Goal: Task Accomplishment & Management: Manage account settings

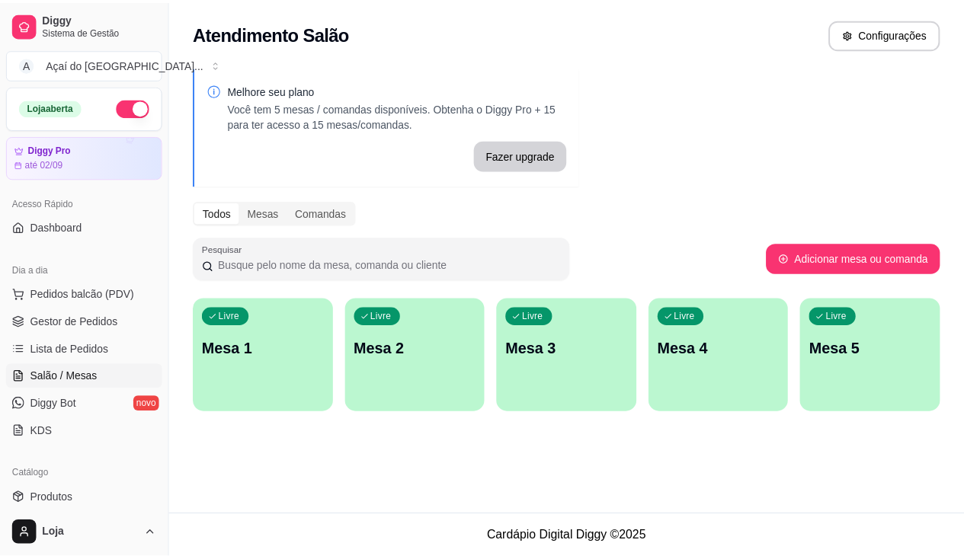
scroll to position [152, 0]
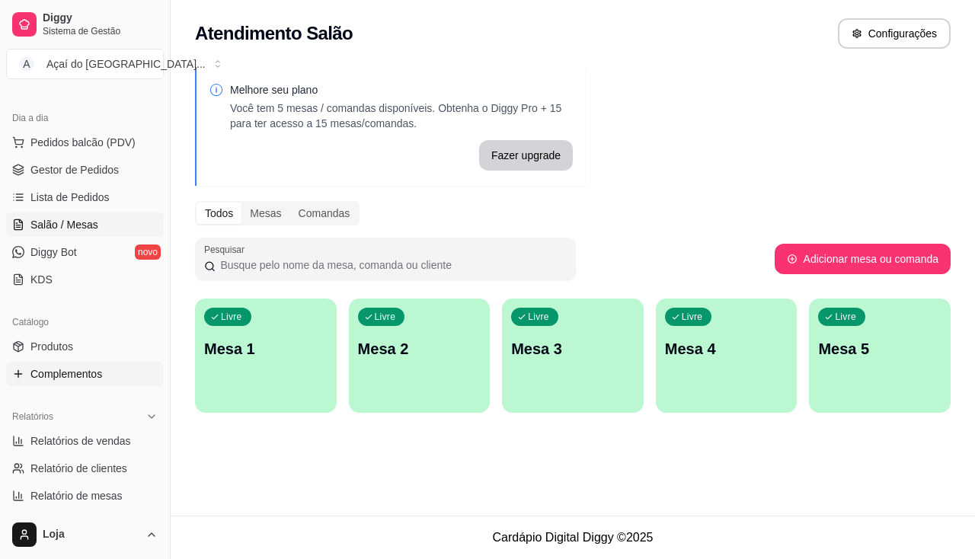
click at [43, 383] on link "Complementos" at bounding box center [85, 374] width 158 height 24
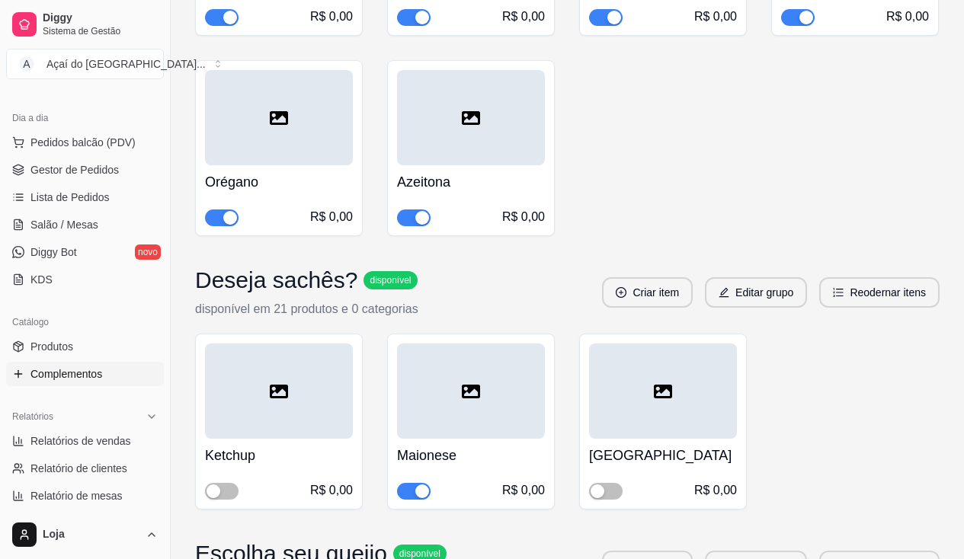
scroll to position [3352, 0]
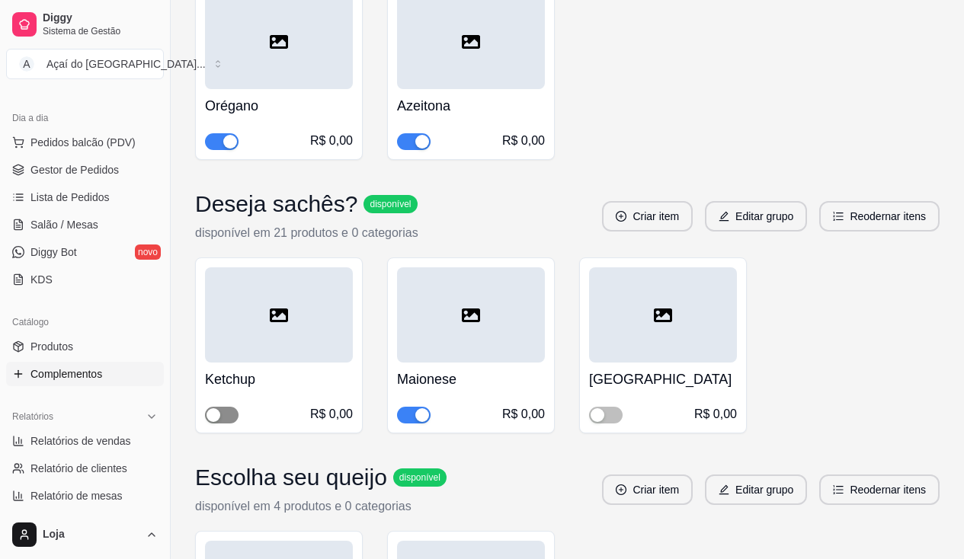
click at [223, 407] on span "button" at bounding box center [222, 415] width 34 height 17
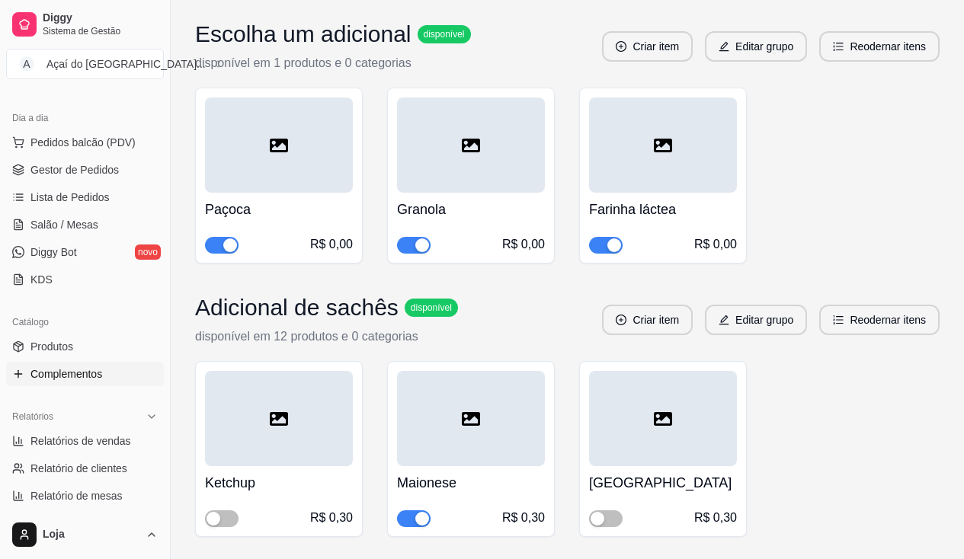
scroll to position [4494, 0]
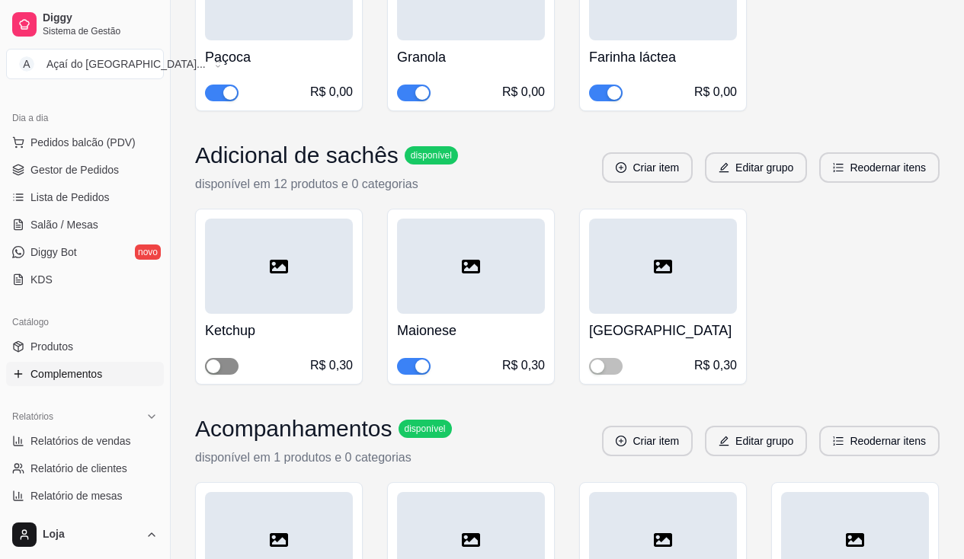
click at [224, 358] on span "button" at bounding box center [222, 366] width 34 height 17
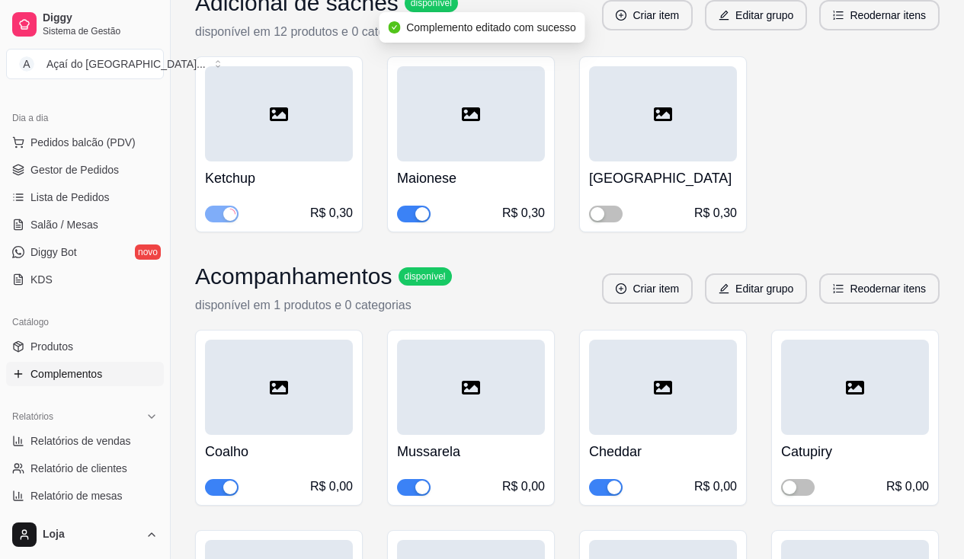
scroll to position [4799, 0]
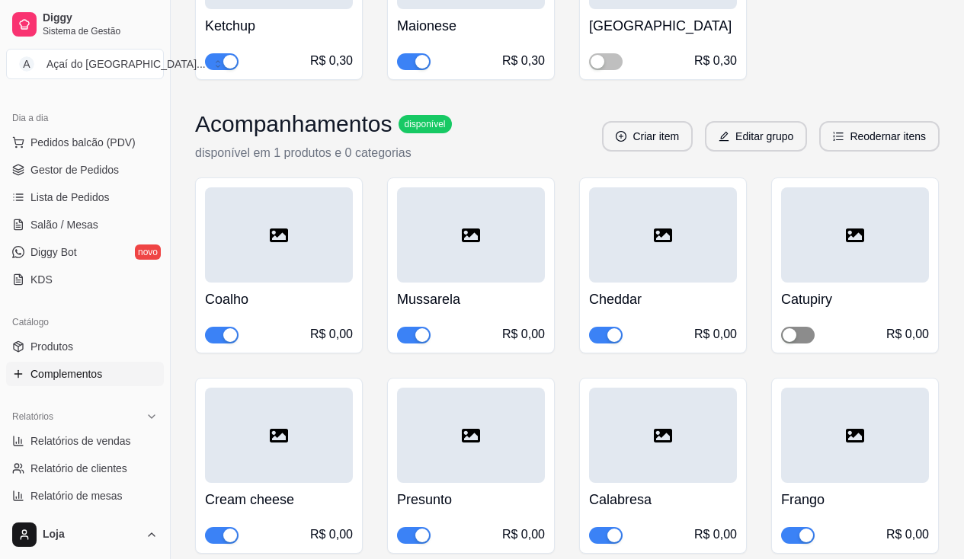
click at [807, 327] on span "button" at bounding box center [798, 335] width 34 height 17
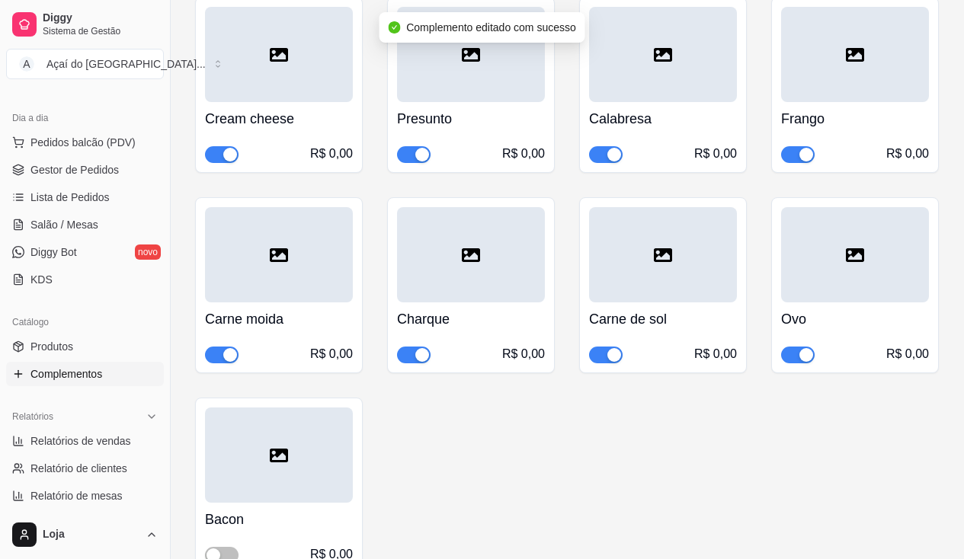
scroll to position [5104, 0]
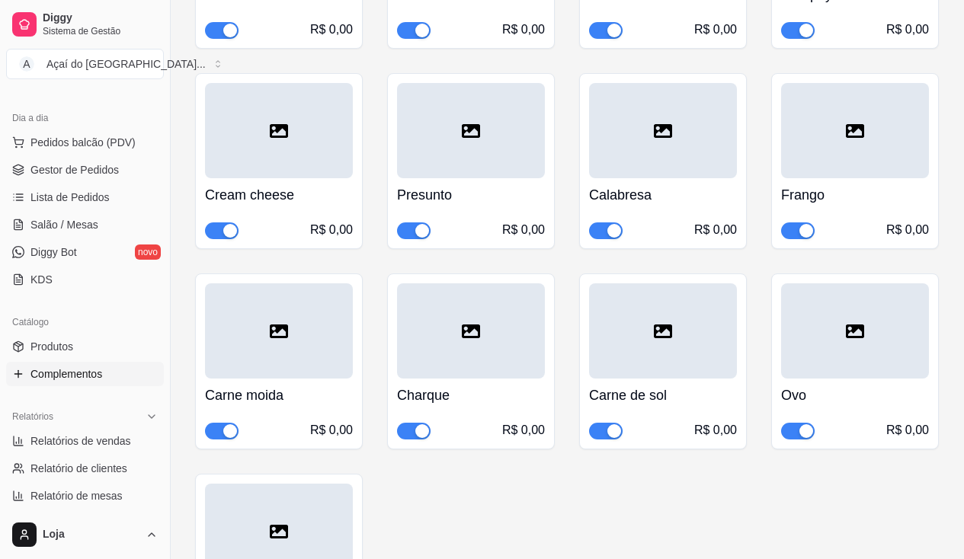
click at [209, 423] on span "button" at bounding box center [222, 431] width 34 height 17
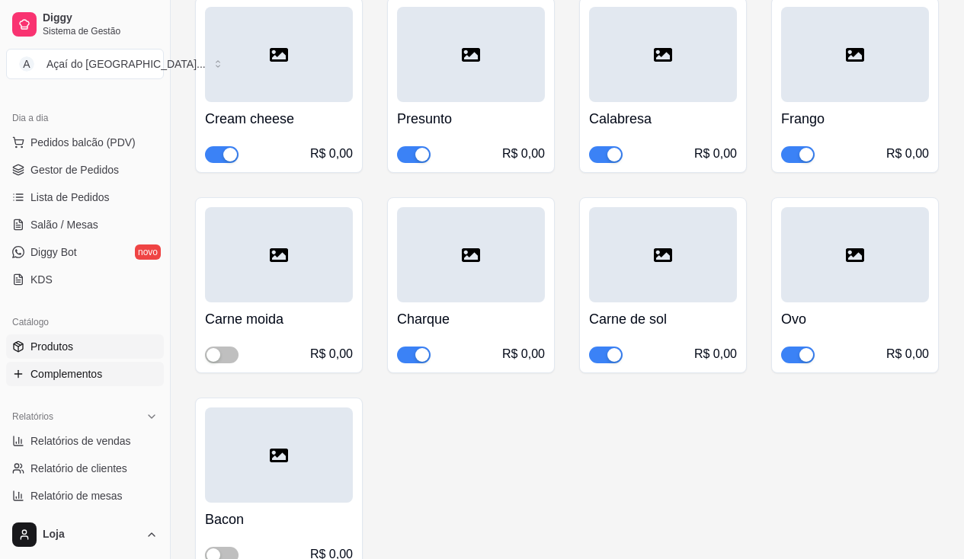
scroll to position [0, 0]
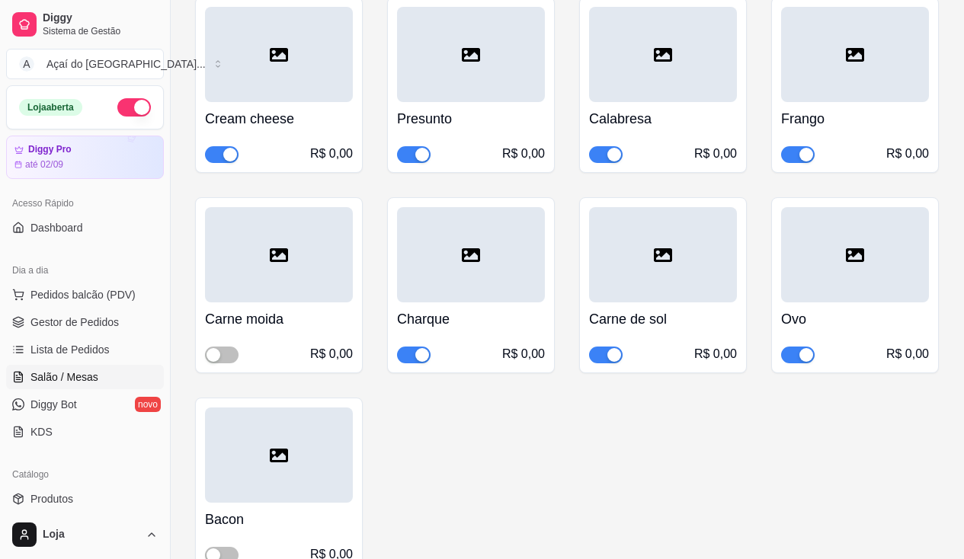
click at [39, 388] on link "Salão / Mesas" at bounding box center [85, 377] width 158 height 24
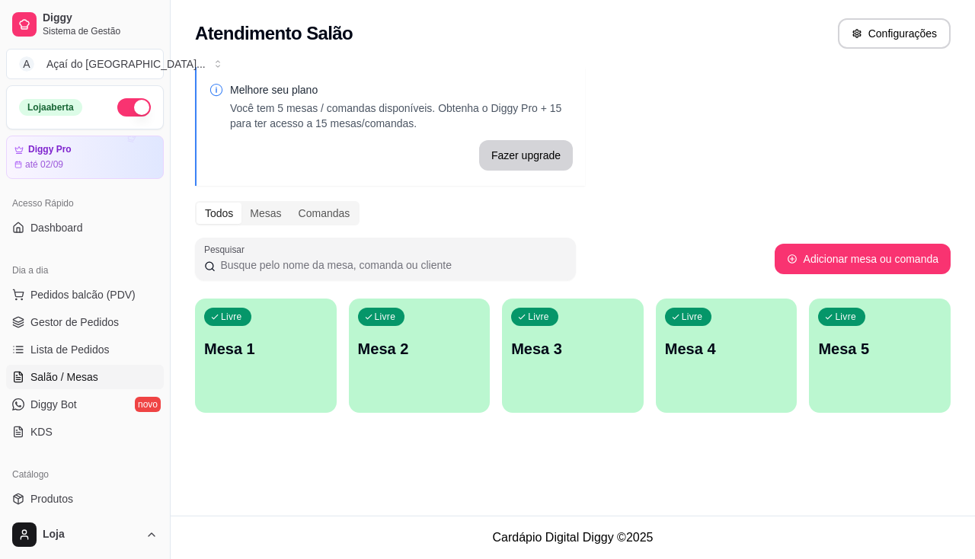
click at [209, 360] on div "Livre Mesa 1" at bounding box center [266, 347] width 142 height 96
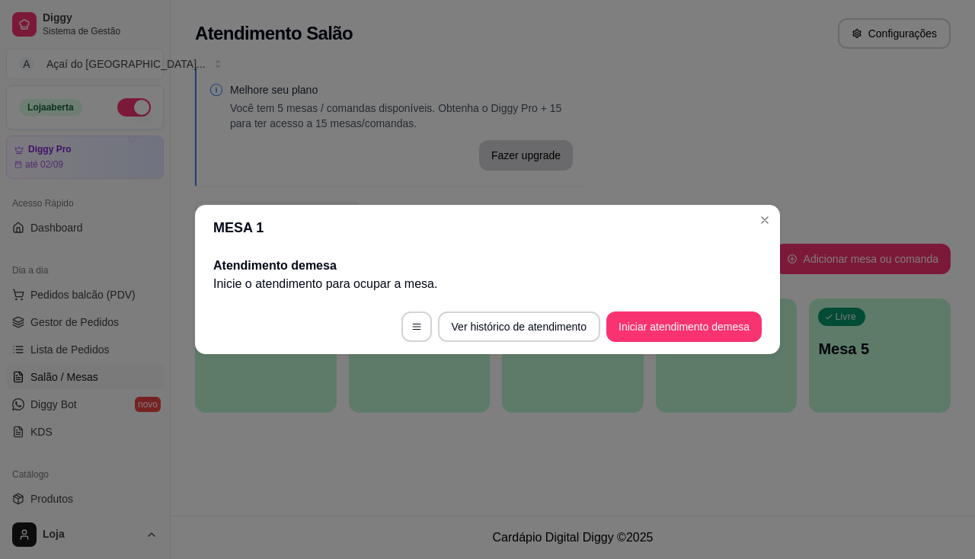
click at [708, 308] on footer "Ver histórico de atendimento Iniciar atendimento de mesa" at bounding box center [487, 326] width 585 height 55
click at [708, 327] on button "Iniciar atendimento de mesa" at bounding box center [683, 327] width 155 height 30
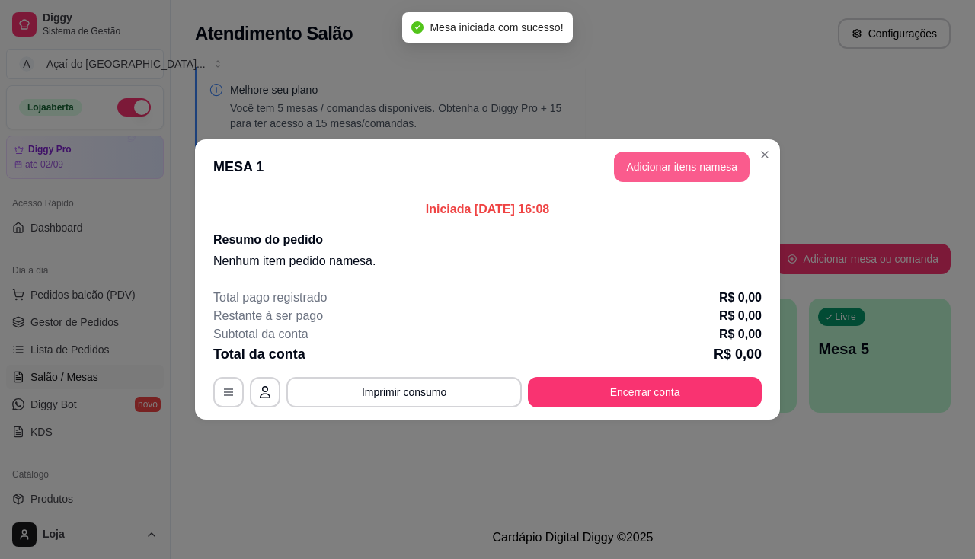
click at [656, 158] on button "Adicionar itens na mesa" at bounding box center [682, 167] width 136 height 30
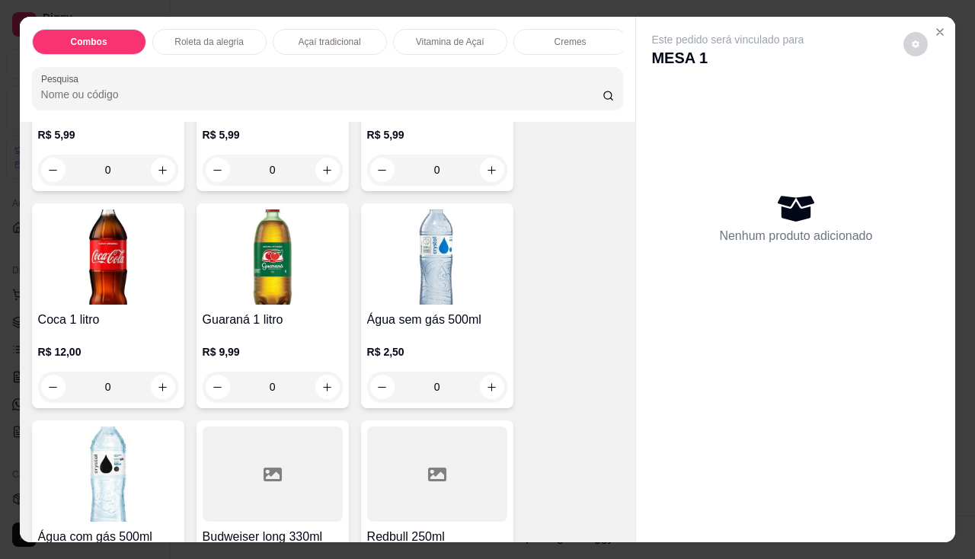
scroll to position [4189, 0]
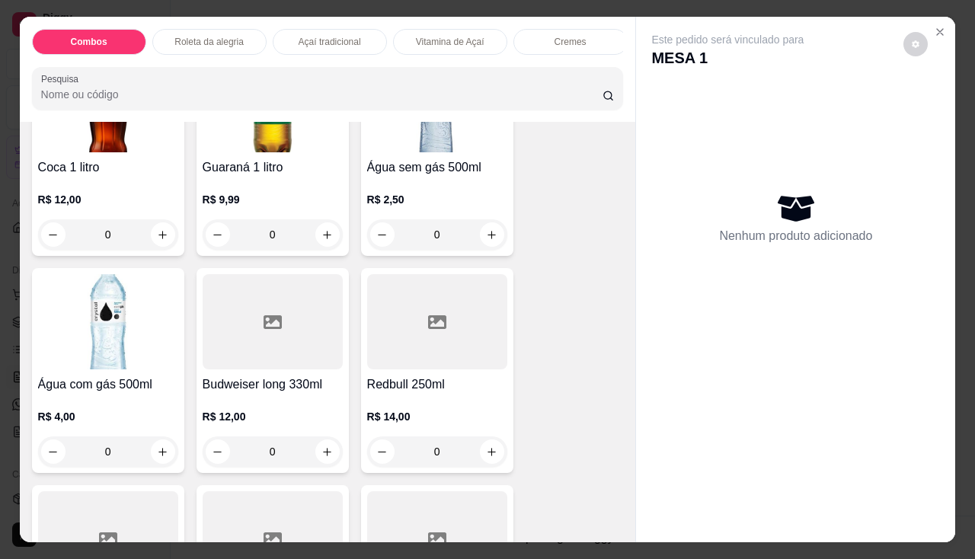
click at [89, 332] on img at bounding box center [108, 321] width 140 height 95
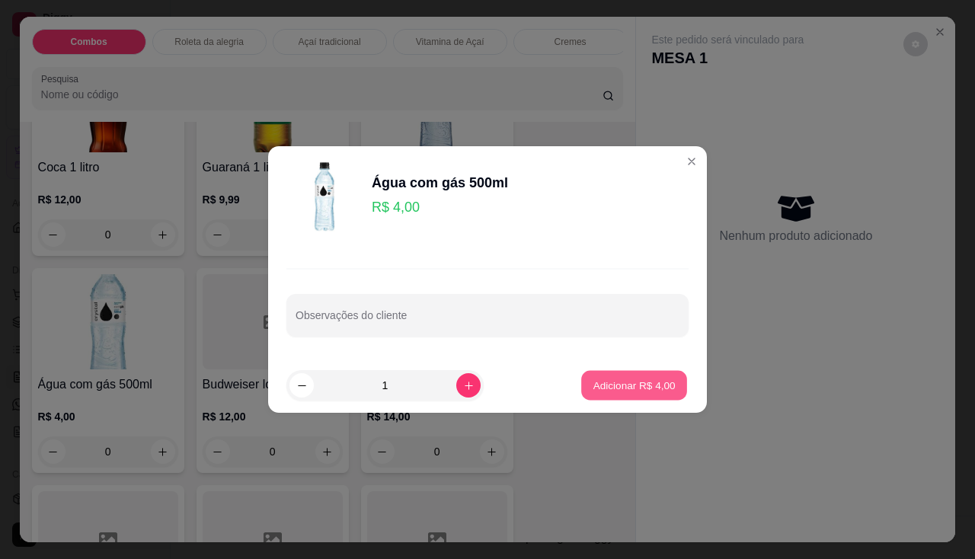
click at [615, 379] on p "Adicionar R$ 4,00" at bounding box center [634, 385] width 82 height 14
type input "1"
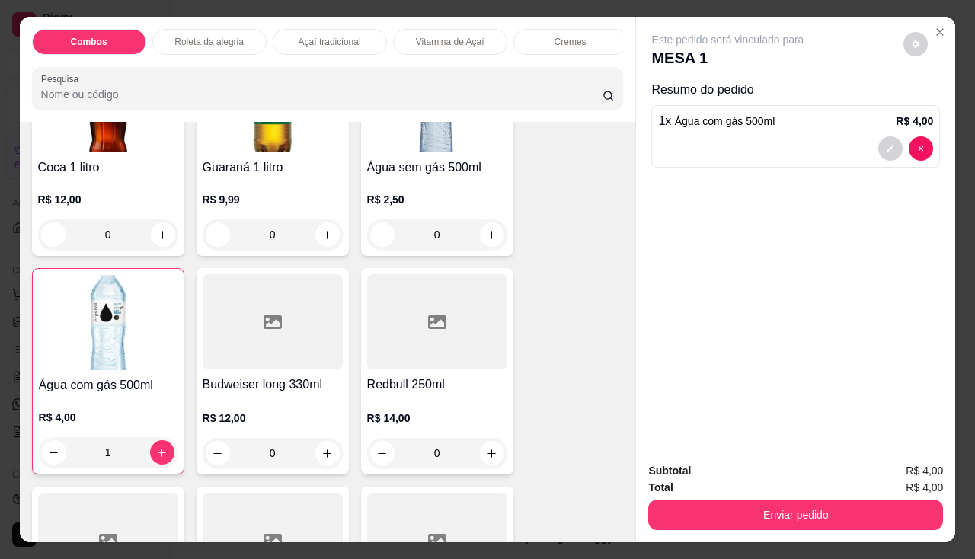
click at [716, 487] on div "Total R$ 4,00" at bounding box center [795, 487] width 295 height 17
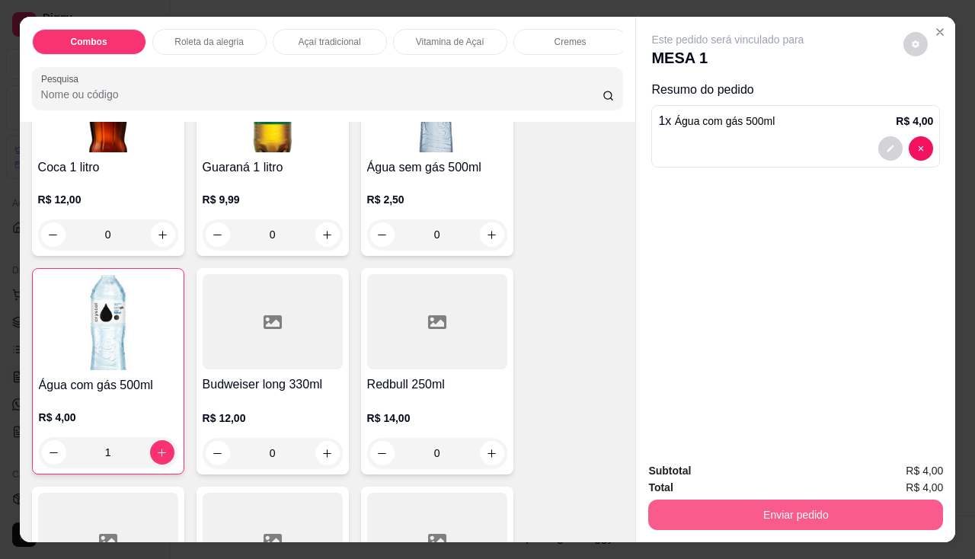
click at [716, 500] on button "Enviar pedido" at bounding box center [795, 515] width 295 height 30
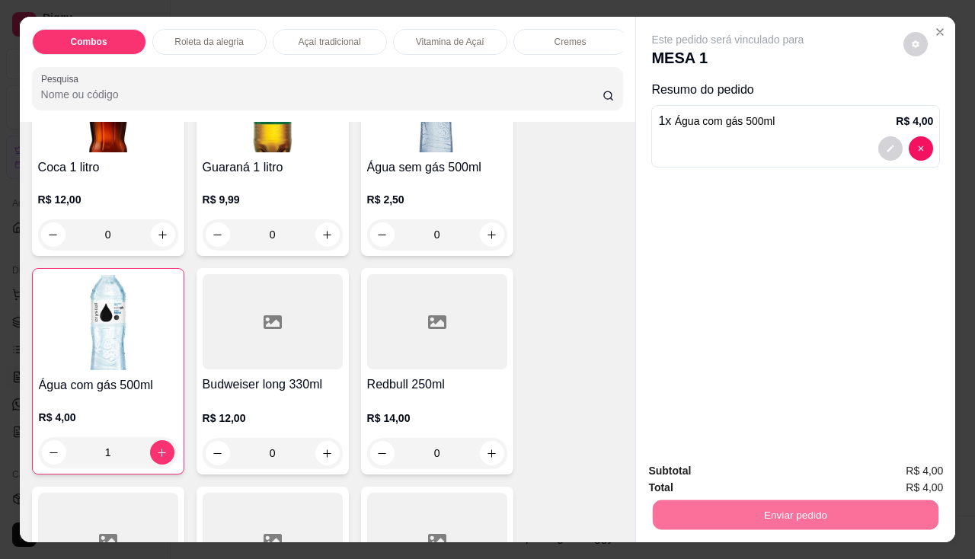
click at [711, 460] on button "Não registrar e enviar pedido" at bounding box center [746, 472] width 154 height 28
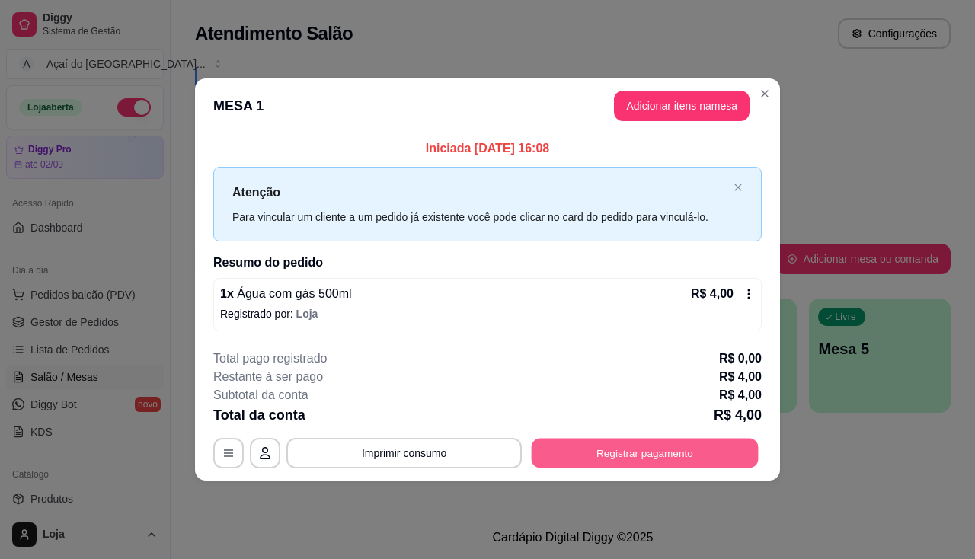
click at [599, 447] on button "Registrar pagamento" at bounding box center [645, 453] width 227 height 30
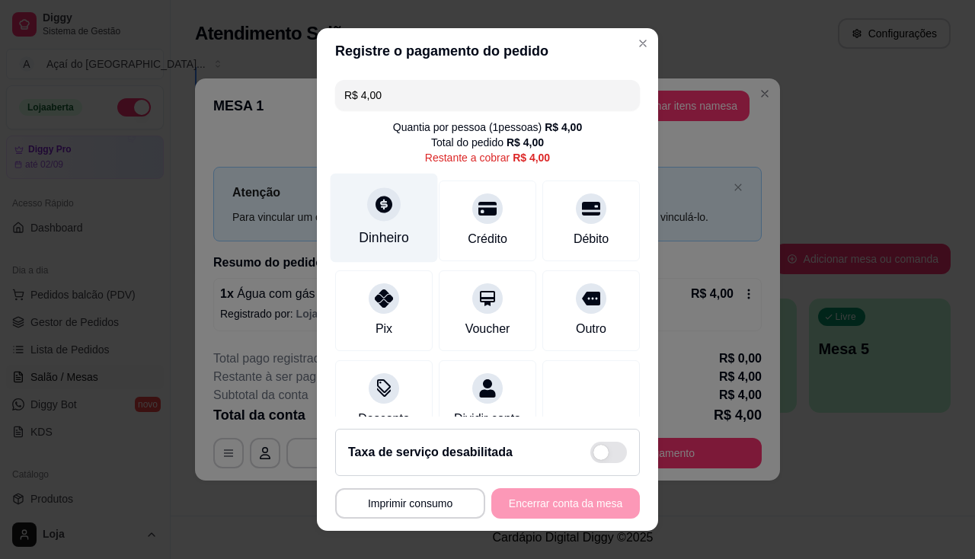
click at [398, 232] on div "Dinheiro" at bounding box center [384, 238] width 50 height 20
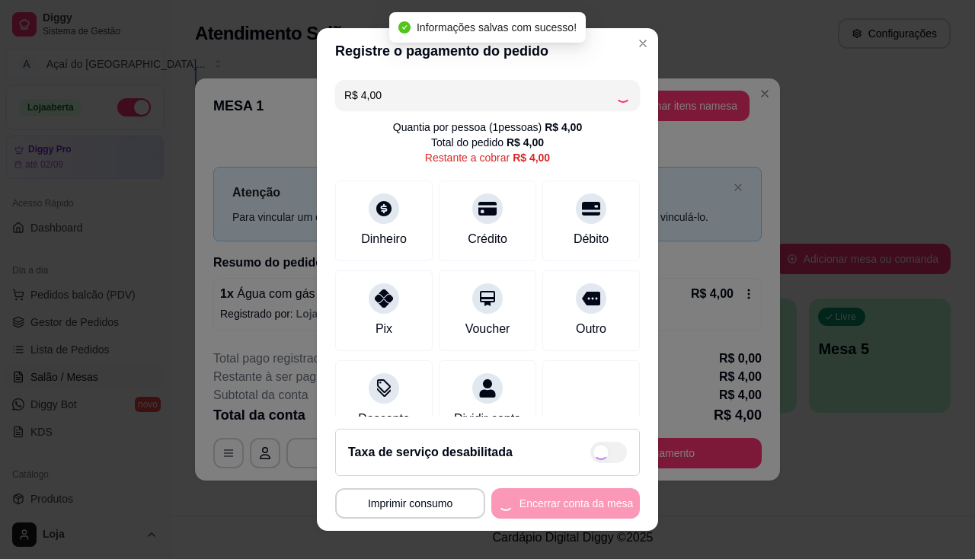
type input "R$ 0,00"
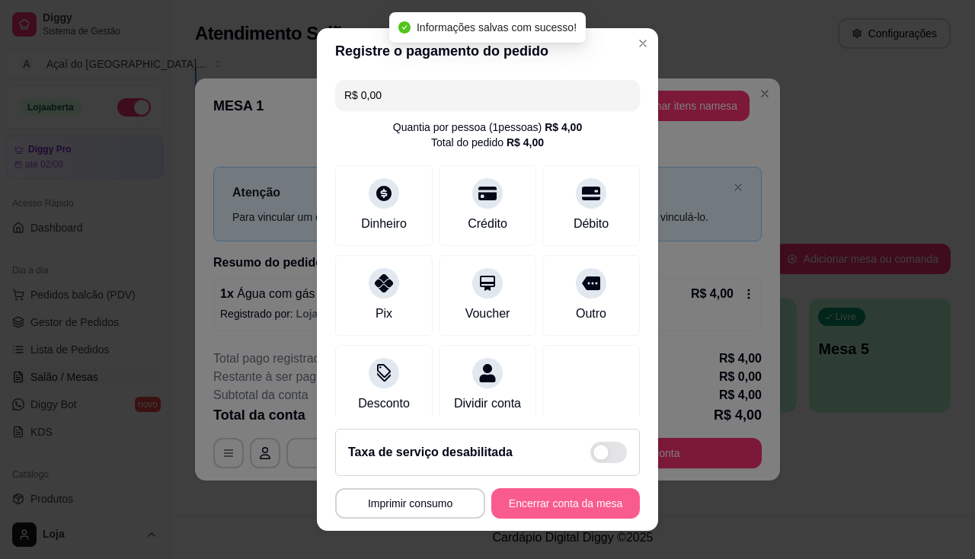
click at [526, 507] on button "Encerrar conta da mesa" at bounding box center [565, 503] width 149 height 30
